Goal: Check status: Check status

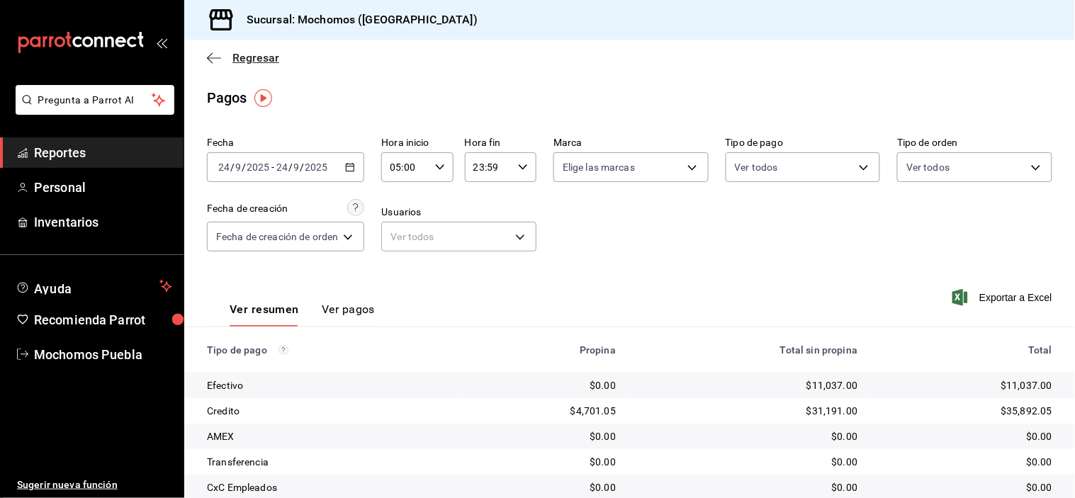
click at [215, 60] on icon "button" at bounding box center [214, 58] width 14 height 13
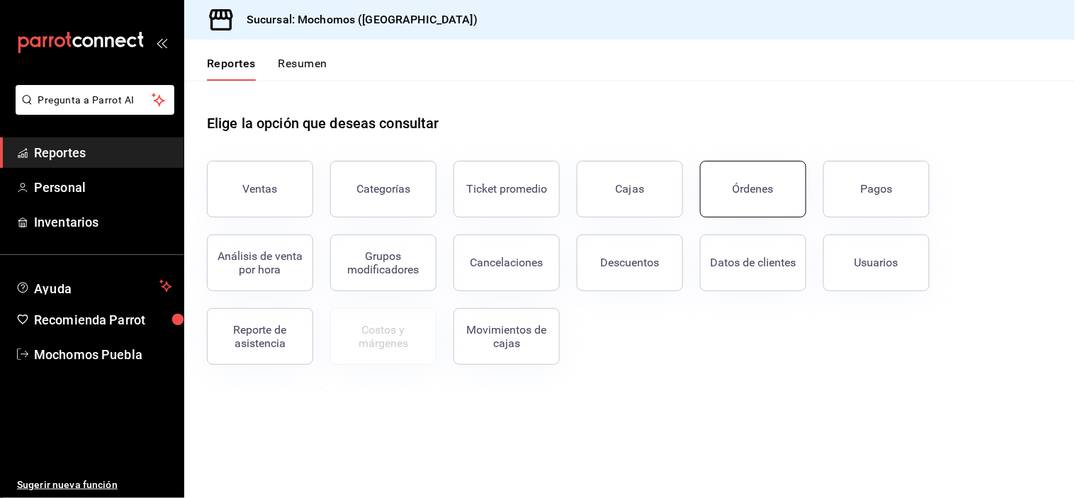
click at [783, 187] on button "Órdenes" at bounding box center [753, 189] width 106 height 57
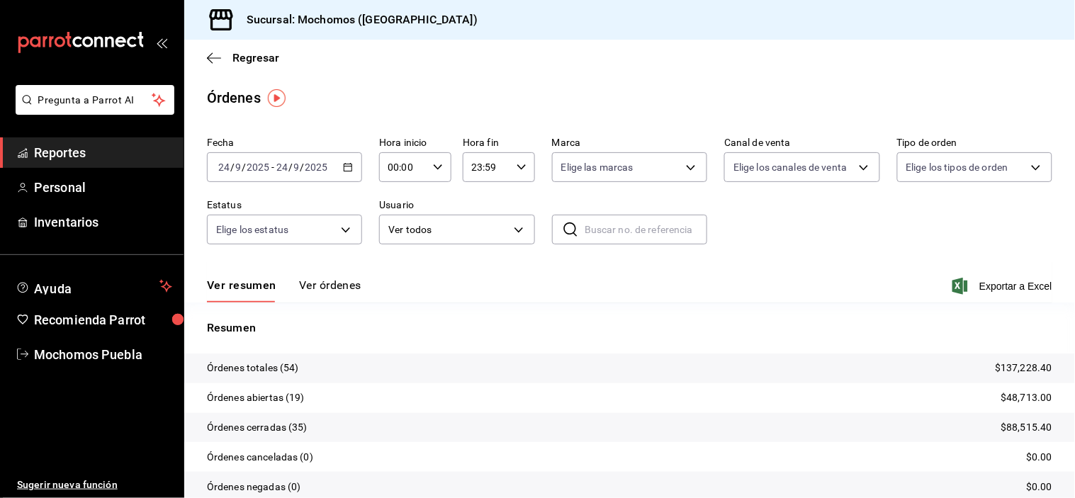
click at [434, 171] on icon "button" at bounding box center [438, 167] width 10 height 10
click at [392, 217] on span "05" at bounding box center [394, 216] width 13 height 11
type input "05:00"
click at [326, 295] on div at bounding box center [537, 249] width 1075 height 498
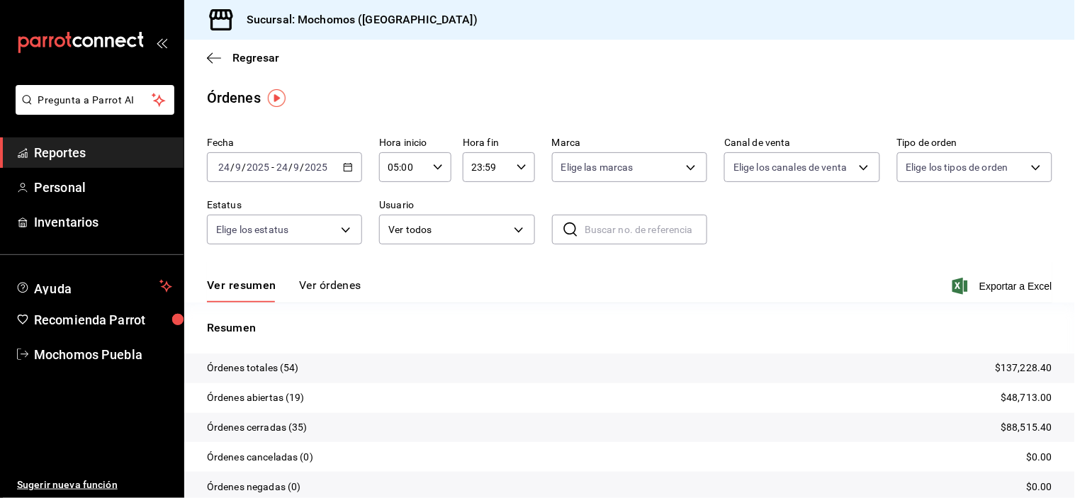
click at [324, 292] on button "Ver órdenes" at bounding box center [330, 290] width 62 height 24
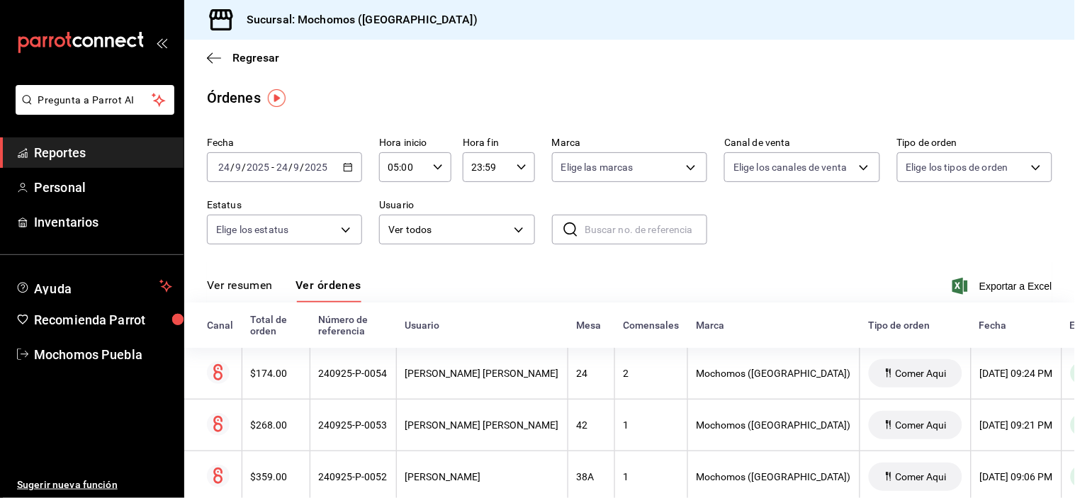
click at [763, 68] on div "Regresar" at bounding box center [629, 58] width 890 height 36
